Goal: Information Seeking & Learning: Learn about a topic

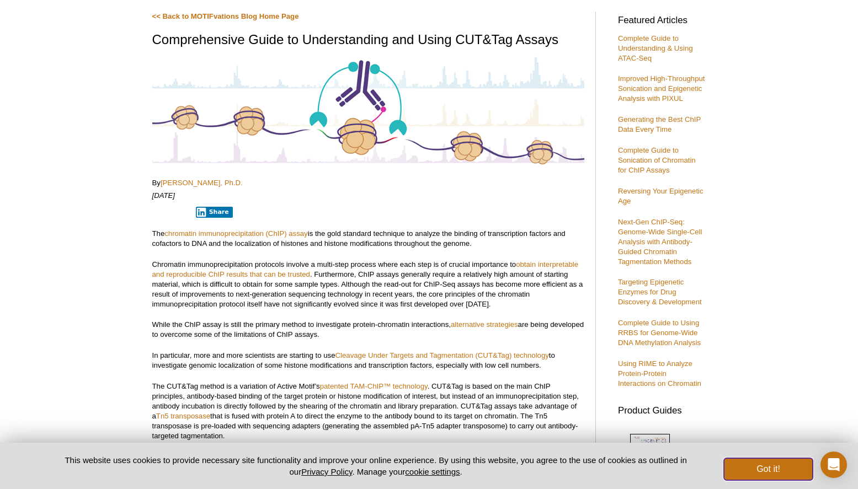
click at [775, 467] on button "Got it!" at bounding box center [768, 469] width 88 height 22
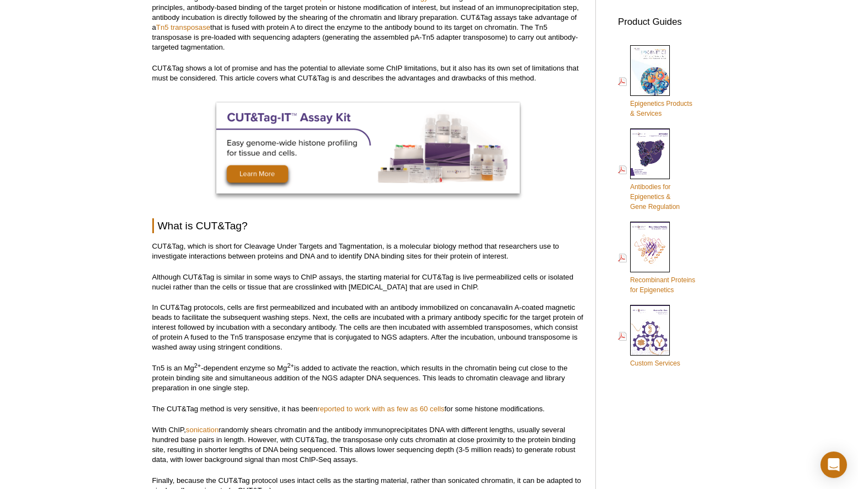
scroll to position [495, 0]
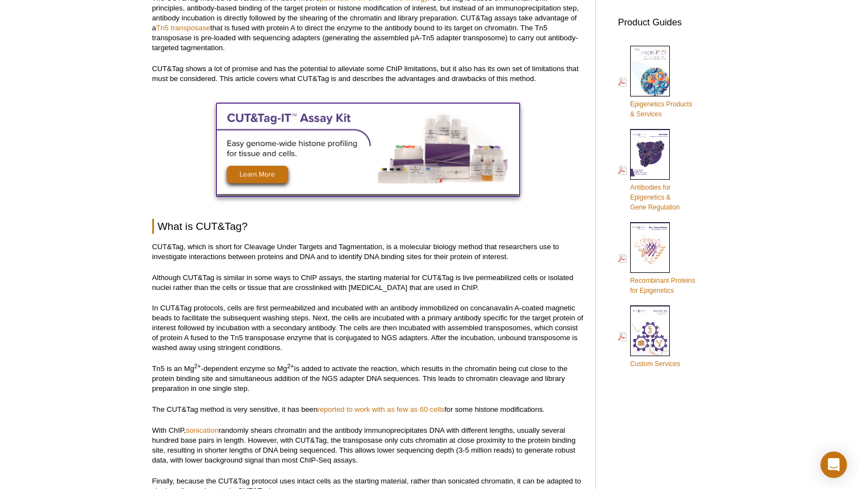
click at [251, 176] on img at bounding box center [367, 148] width 303 height 91
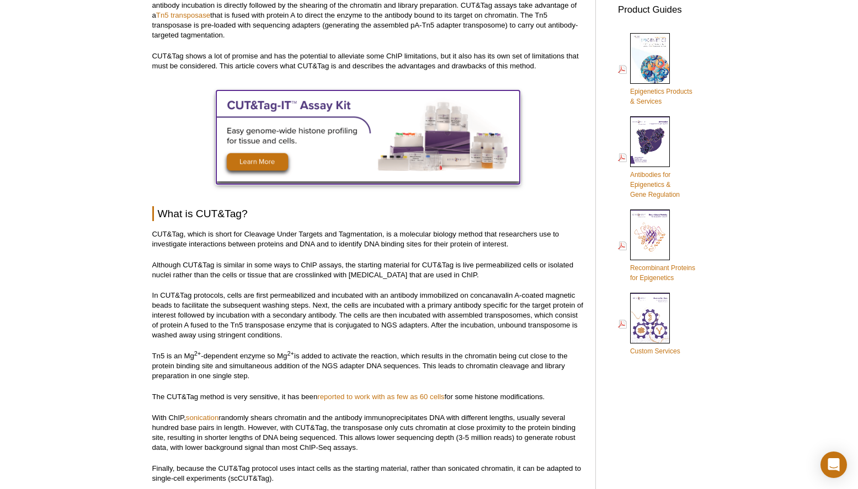
click at [251, 164] on img at bounding box center [367, 135] width 303 height 91
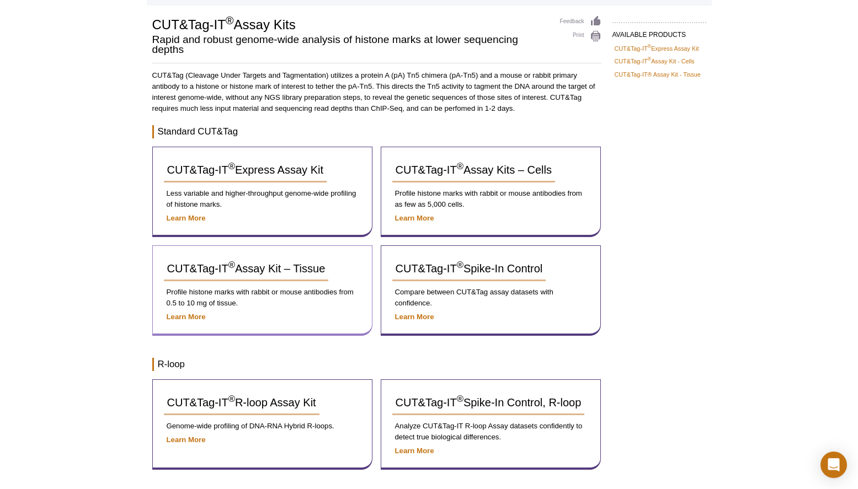
scroll to position [71, 0]
click at [240, 268] on span "CUT&Tag-IT ® Assay Kit – Tissue" at bounding box center [246, 268] width 158 height 12
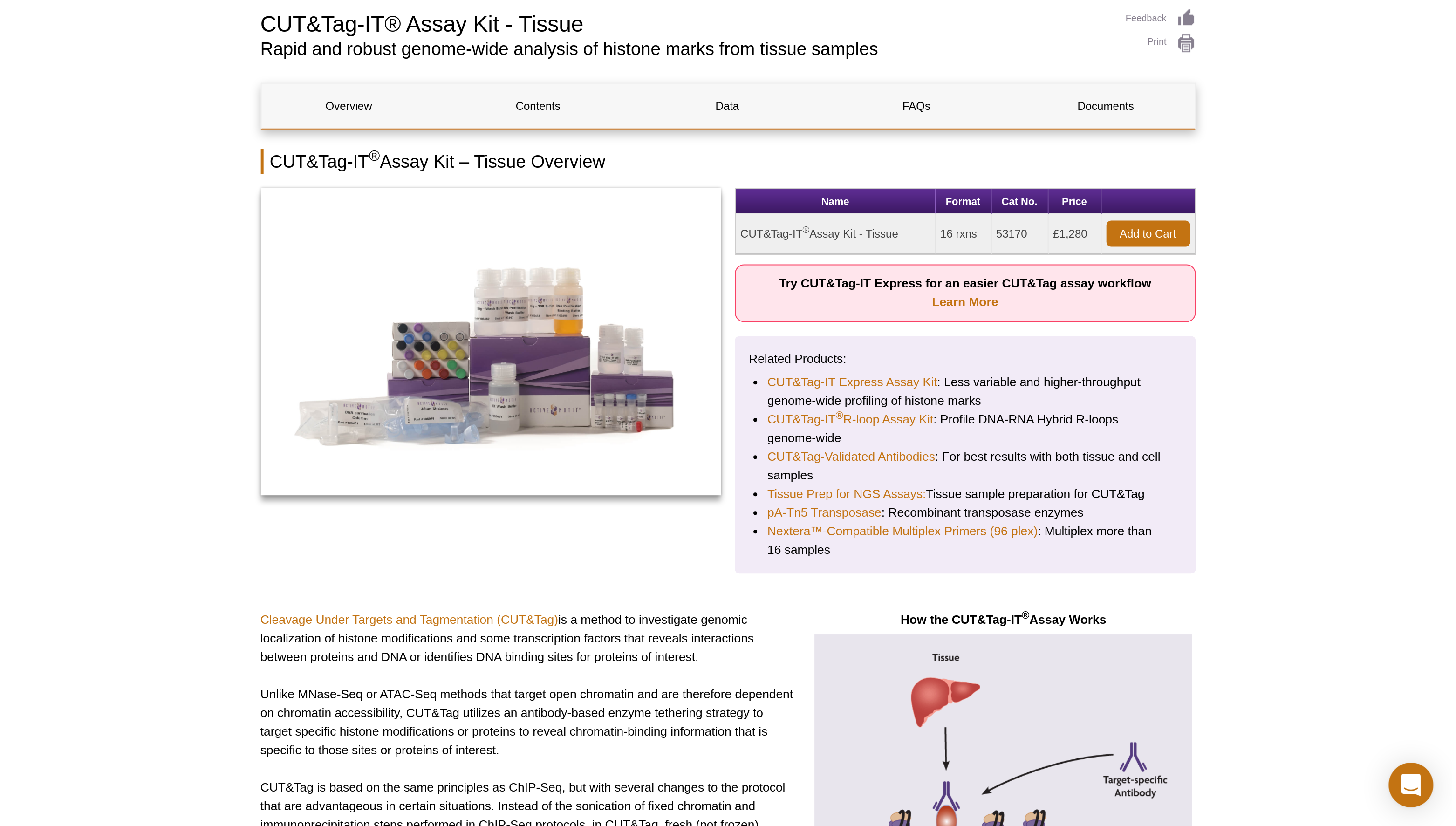
scroll to position [67, 0]
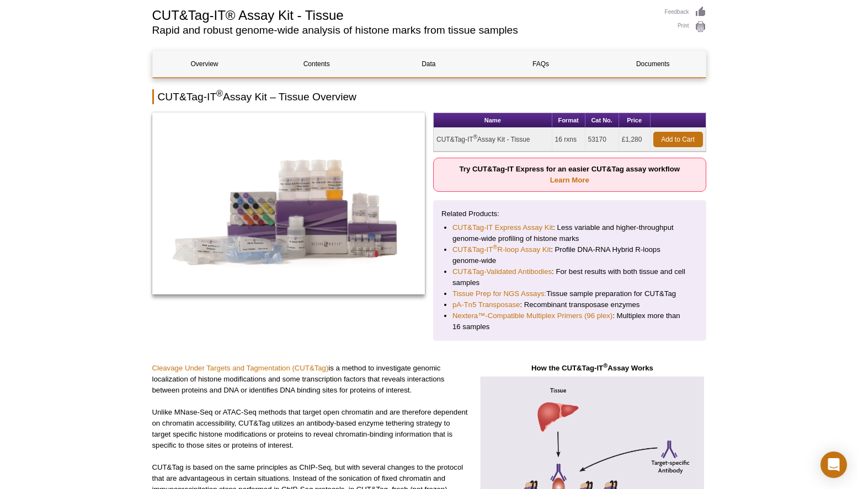
click at [558, 175] on p "Try CUT&Tag-IT Express for an easier CUT&Tag assay workflow Learn More" at bounding box center [569, 175] width 273 height 34
